Goal: Transaction & Acquisition: Purchase product/service

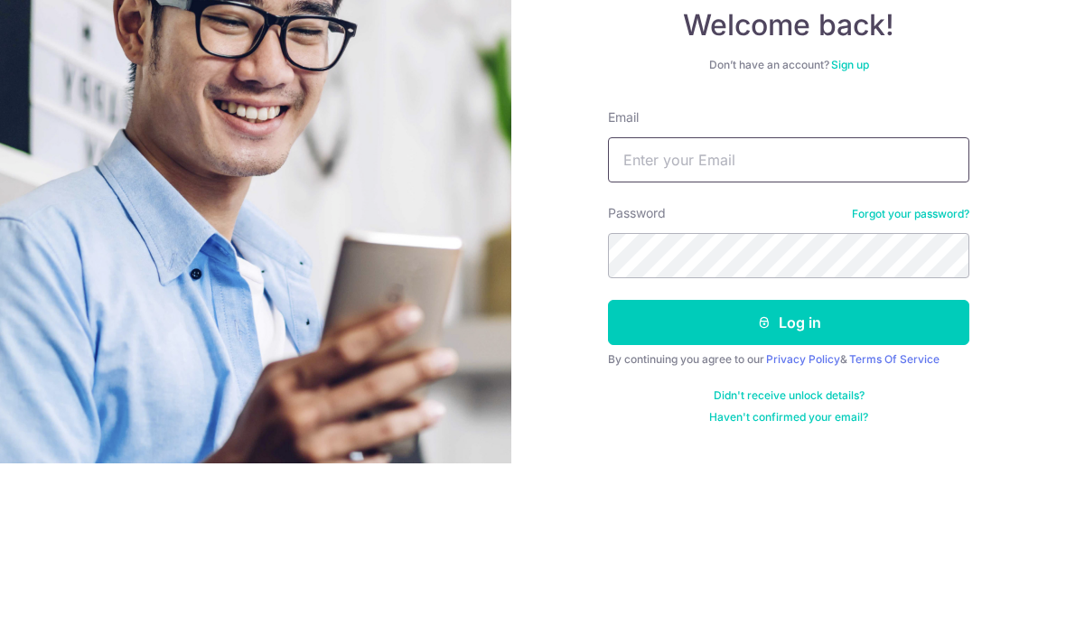
type input "[EMAIL_ADDRESS][DOMAIN_NAME]"
click at [788, 480] on button "Log in" at bounding box center [788, 502] width 361 height 45
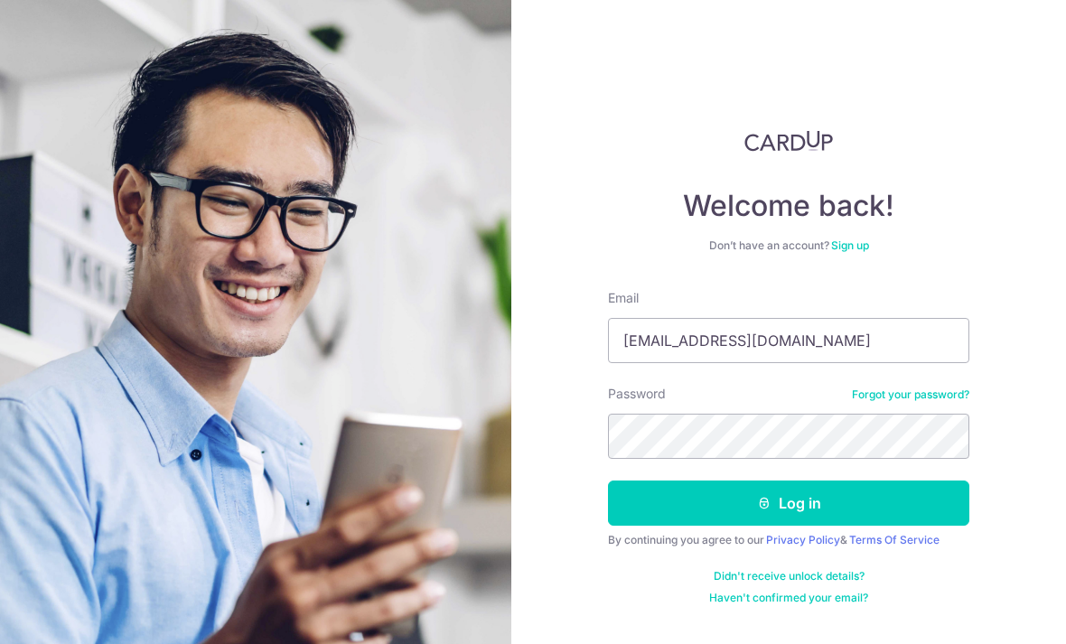
click at [718, 533] on div "By continuing you agree to our Privacy Policy & Terms Of Service" at bounding box center [788, 540] width 361 height 14
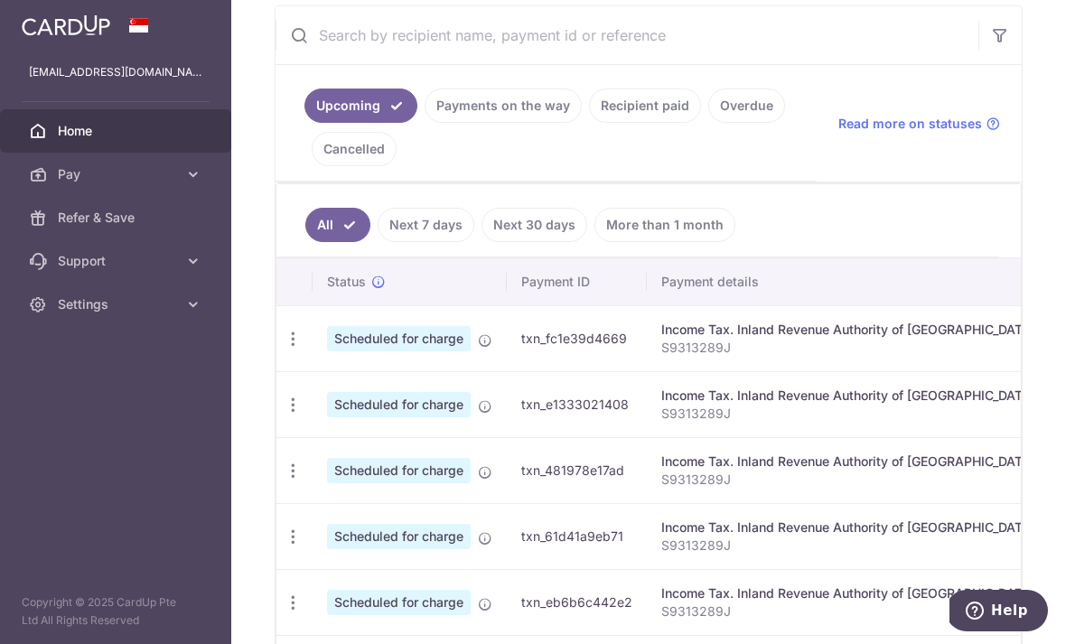
scroll to position [332, 0]
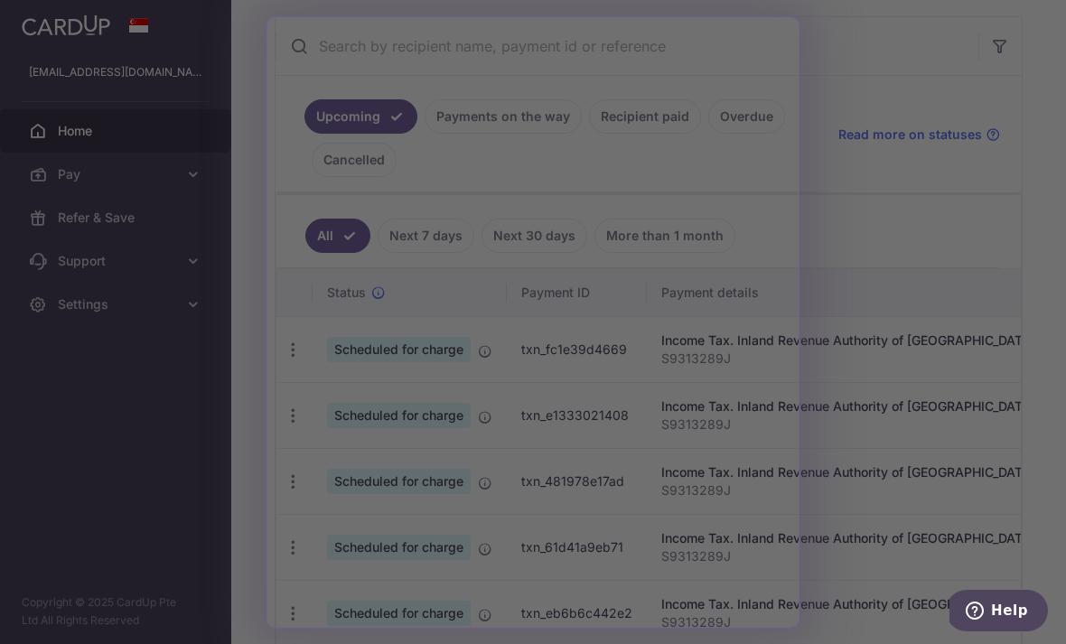
click at [812, 72] on div at bounding box center [538, 325] width 1076 height 650
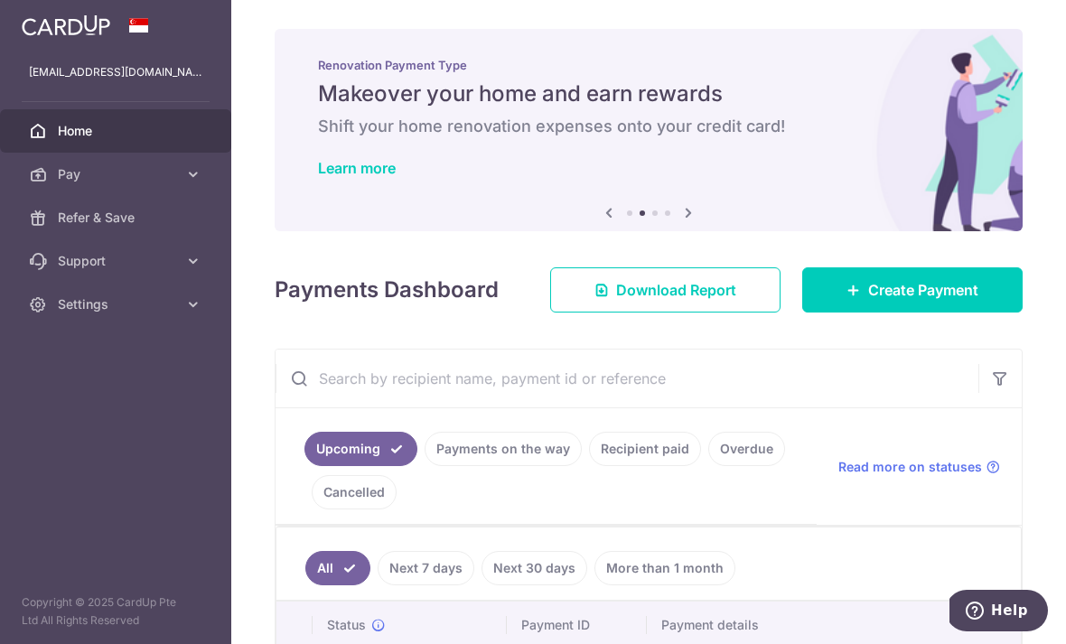
scroll to position [0, 0]
click at [893, 301] on span "Create Payment" at bounding box center [923, 290] width 110 height 22
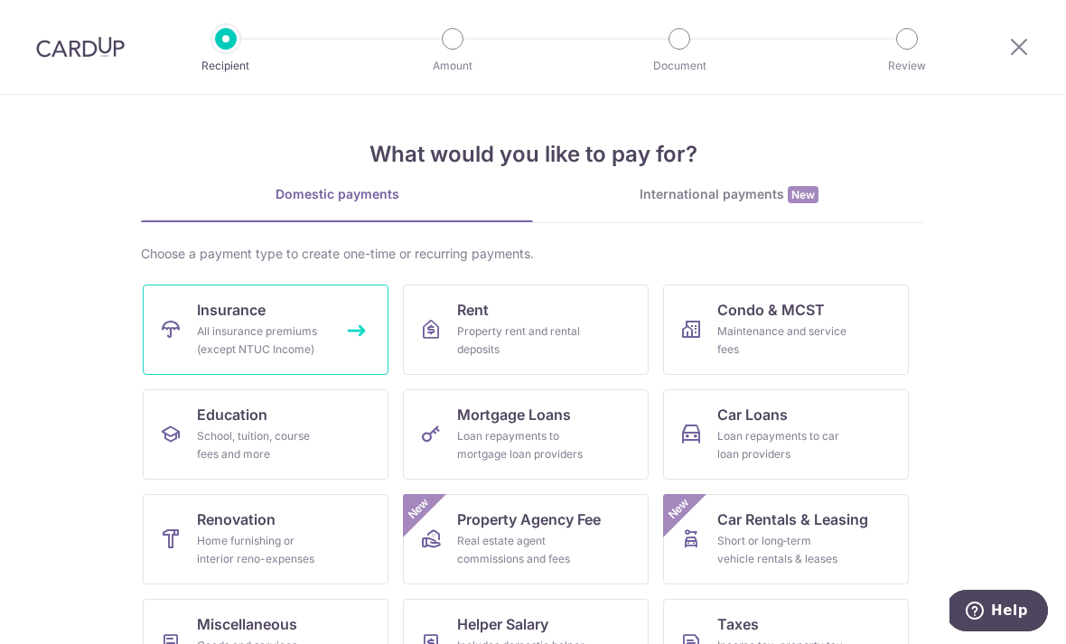
click at [219, 330] on div "All insurance premiums (except NTUC Income)" at bounding box center [262, 340] width 130 height 36
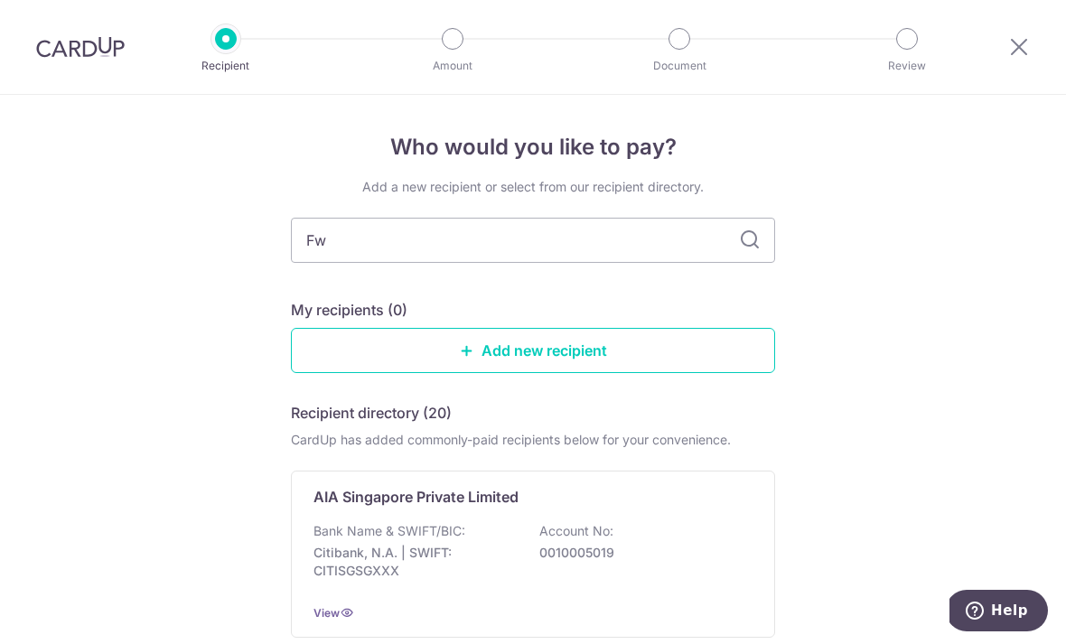
type input "Fwd"
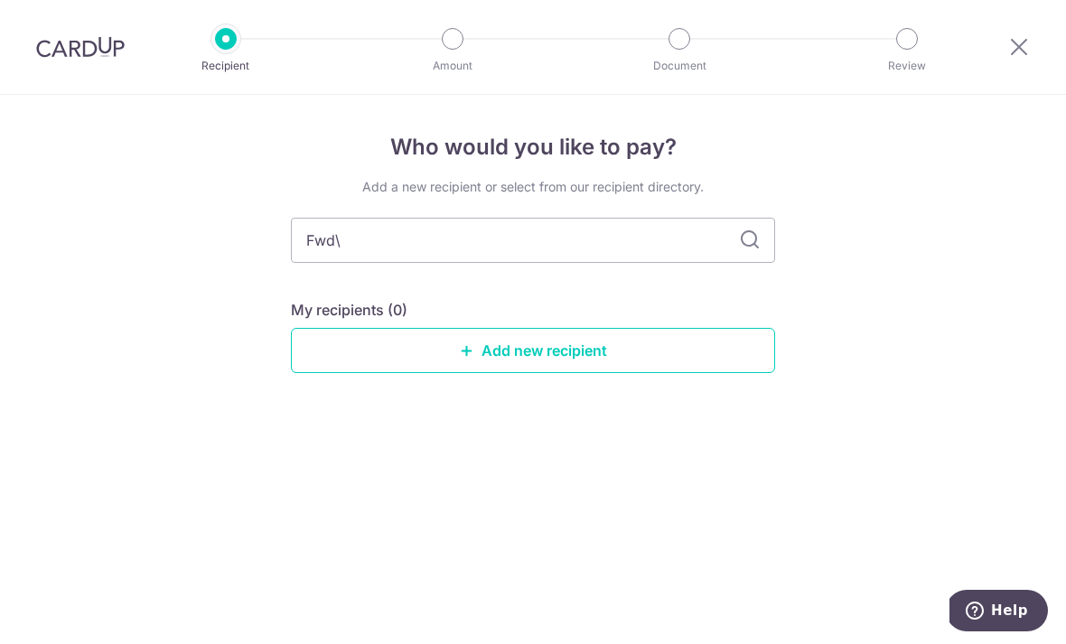
type input "Fwd"
type input "F"
type input "FWD"
type input "F"
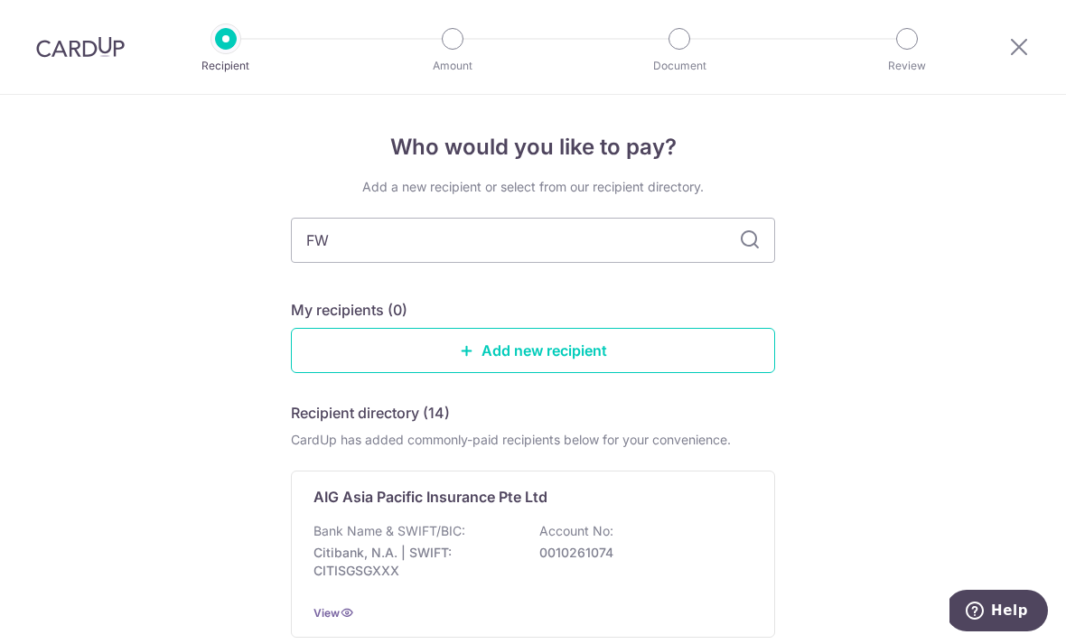
type input "FWD"
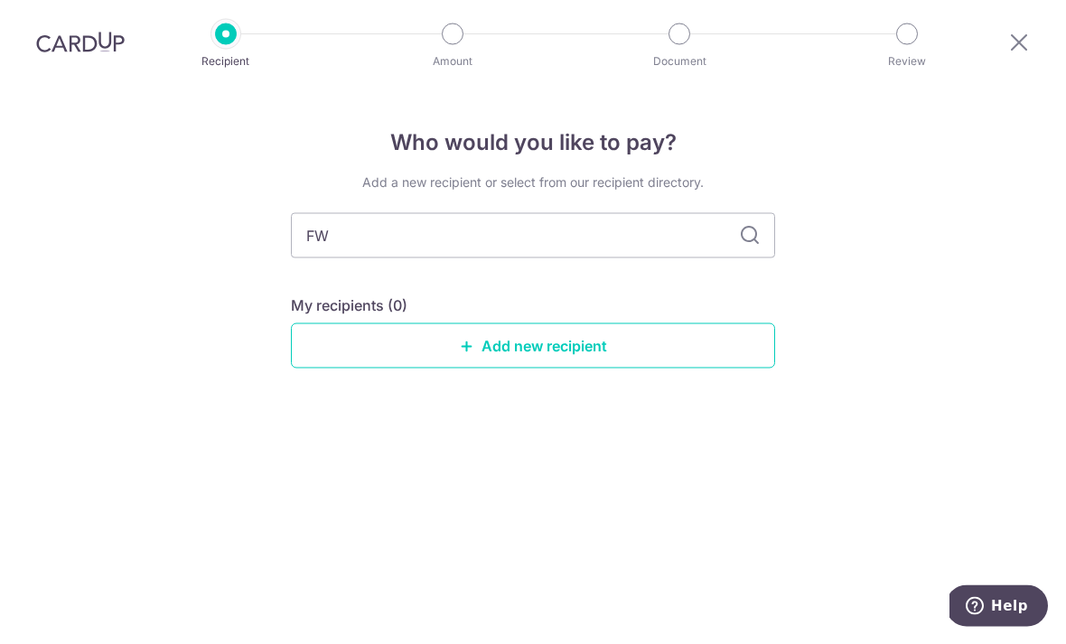
type input "F"
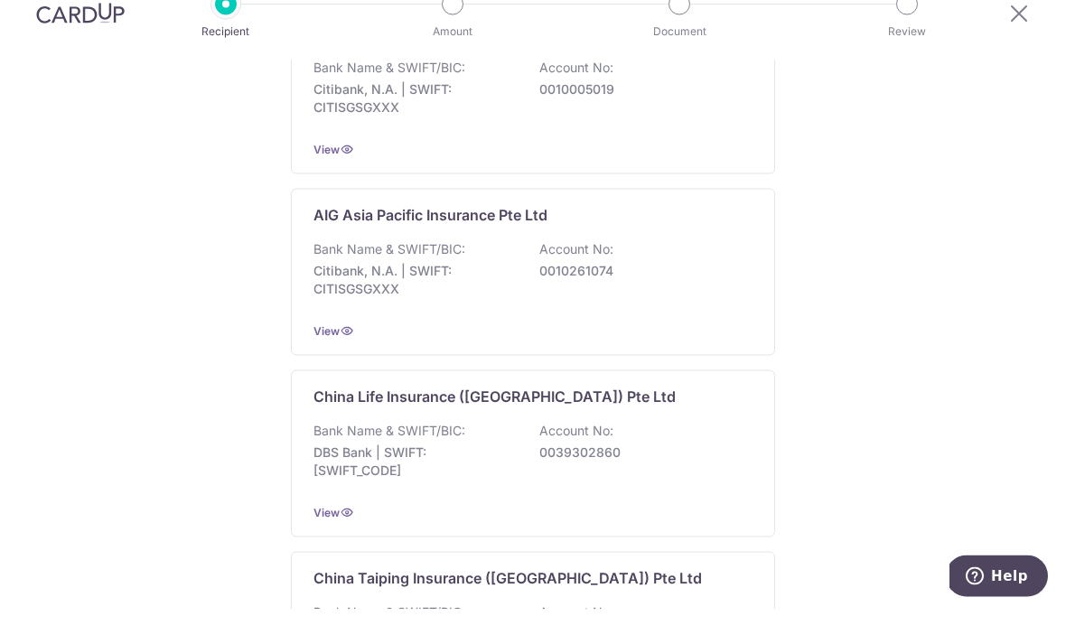
scroll to position [133, 0]
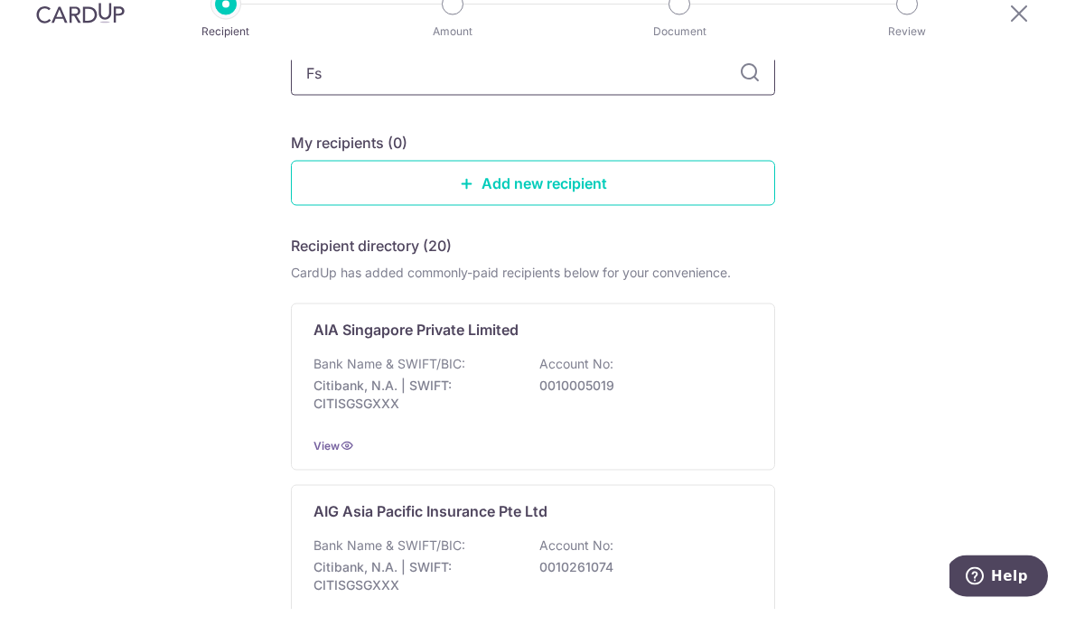
type input "F"
type input "Cimb"
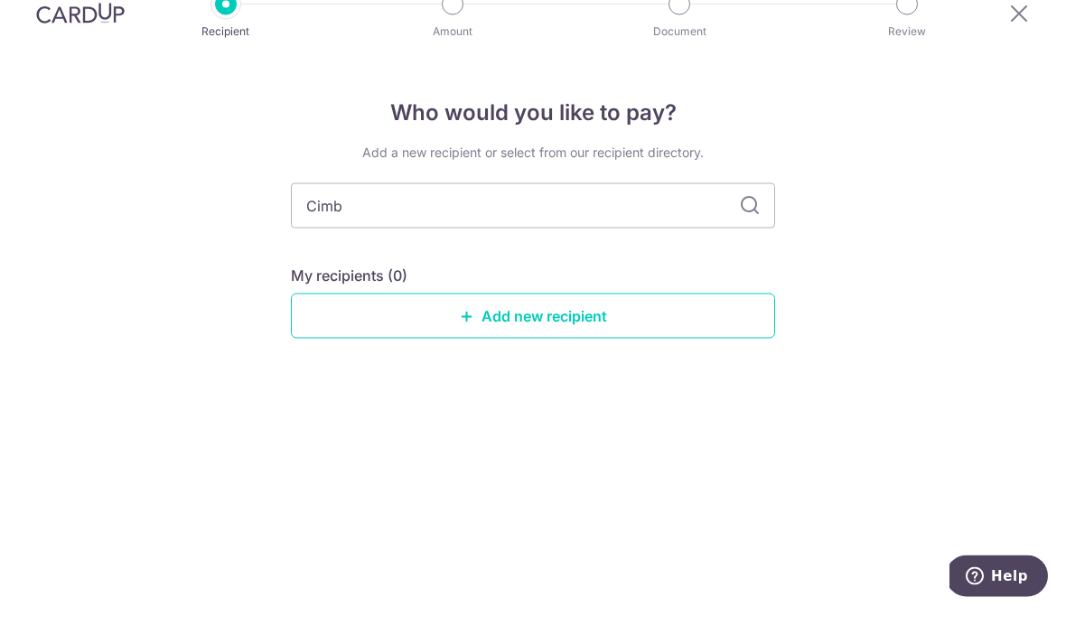
type input "CIMB"
click at [349, 218] on input "CIMB" at bounding box center [533, 240] width 484 height 45
click at [333, 218] on input "CIMB" at bounding box center [533, 240] width 484 height 45
type input "C"
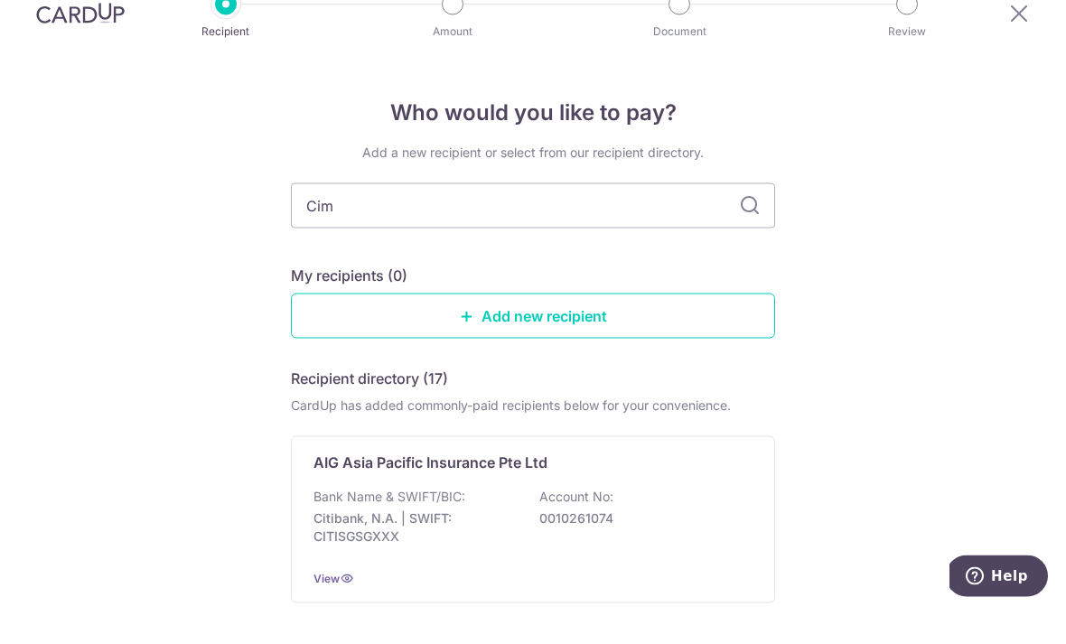
type input "Cimb"
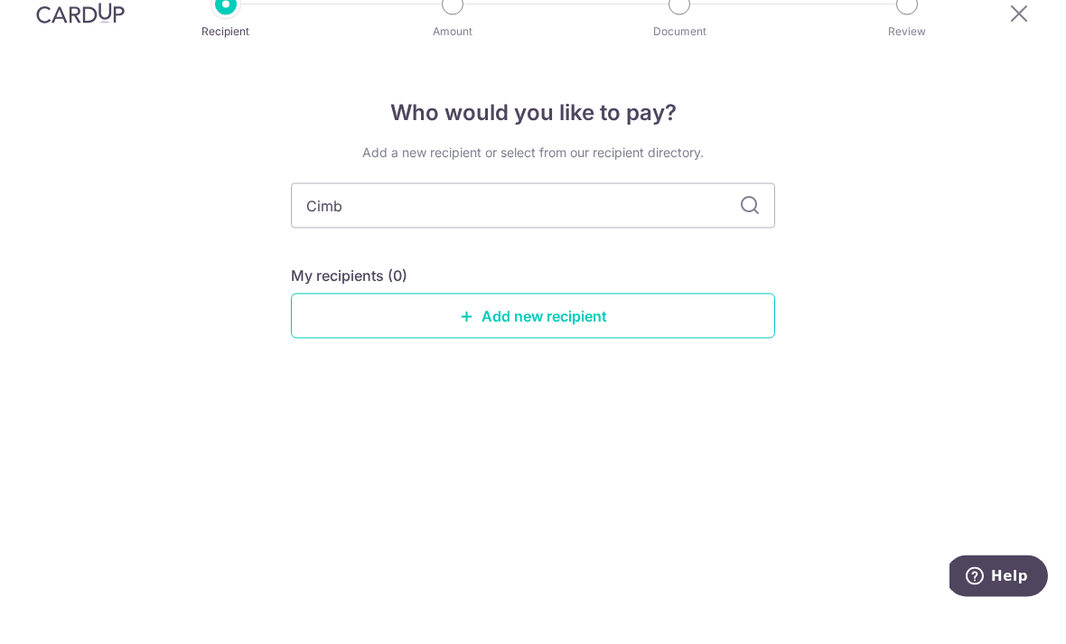
scroll to position [29, 0]
type input "C"
click at [383, 328] on link "Add new recipient" at bounding box center [533, 350] width 484 height 45
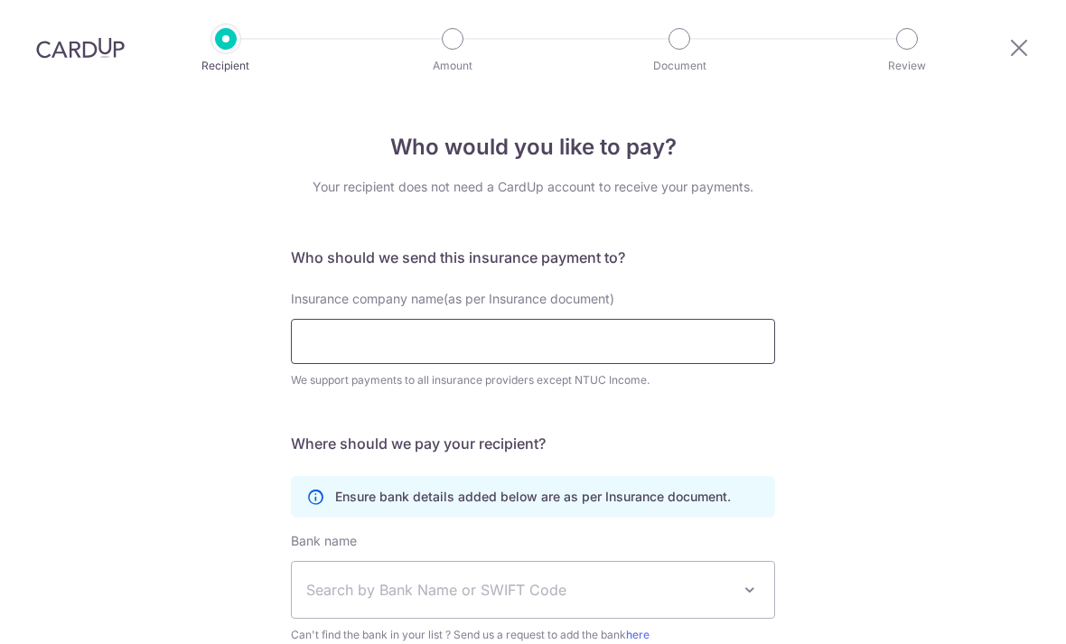
click at [338, 320] on input "Insurance company name(as per Insurance document)" at bounding box center [533, 341] width 484 height 45
type input "F"
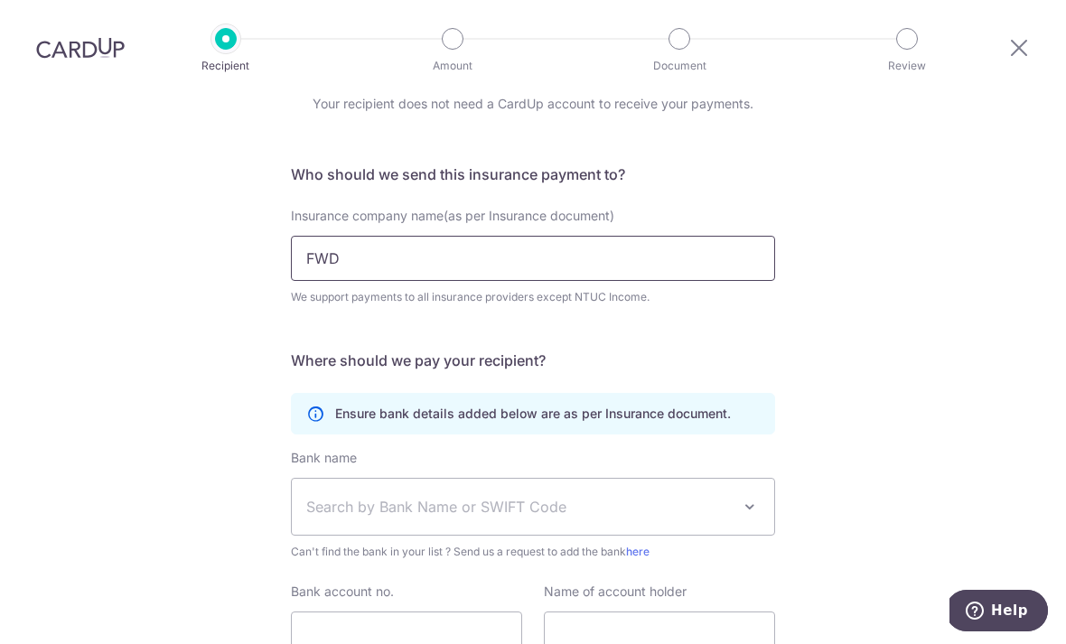
scroll to position [97, 0]
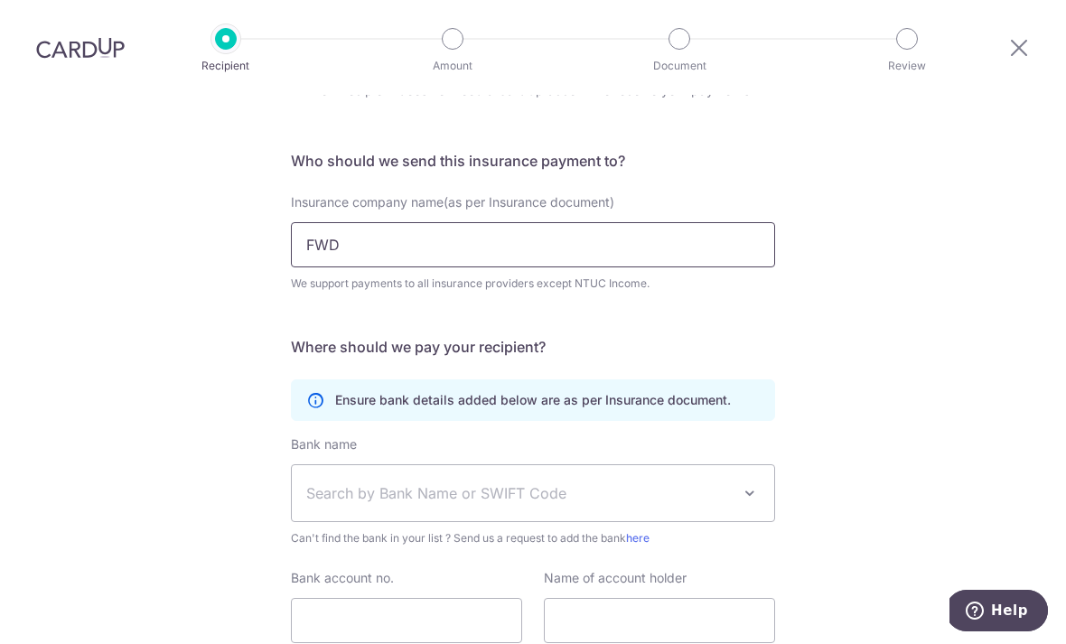
type input "FWD"
click button "Submit Request" at bounding box center [0, 0] width 0 height 0
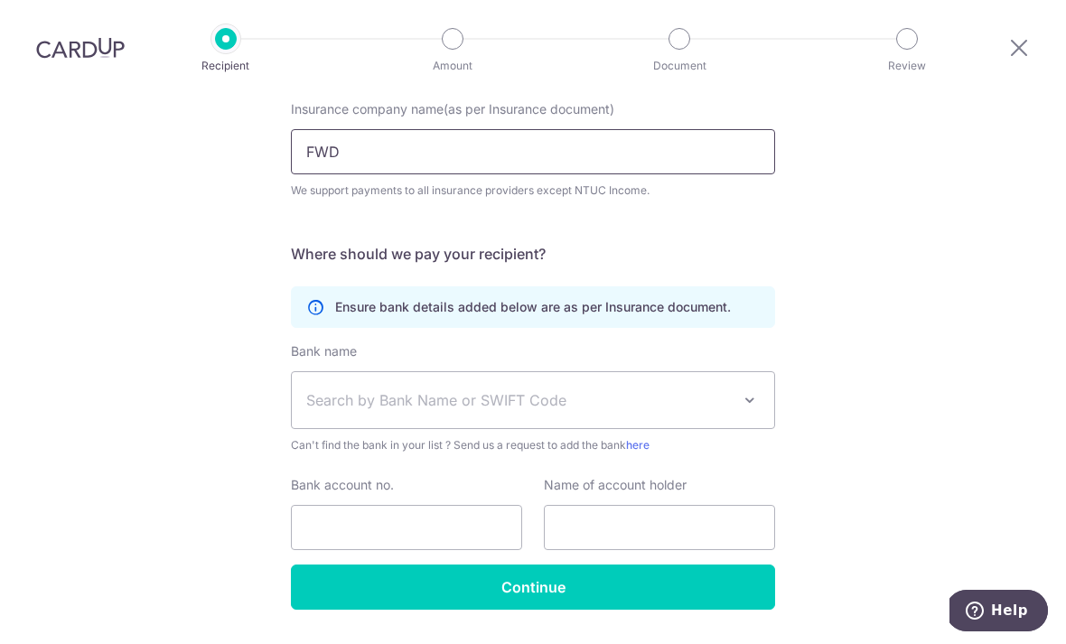
scroll to position [58, 0]
